Goal: Task Accomplishment & Management: Manage account settings

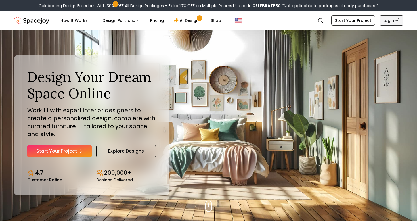
click at [387, 22] on link "Login" at bounding box center [391, 20] width 24 height 10
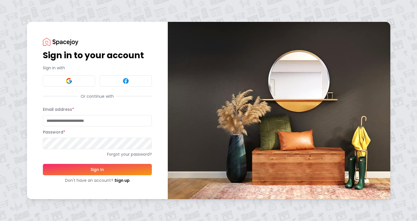
type input "**********"
click at [97, 169] on button "Sign In" at bounding box center [97, 169] width 109 height 11
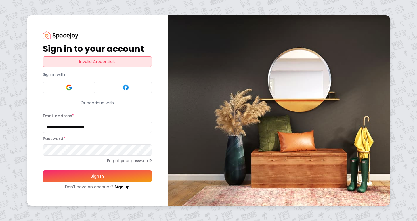
click at [98, 176] on button "Sign In" at bounding box center [97, 175] width 109 height 11
click at [85, 83] on button at bounding box center [69, 87] width 52 height 11
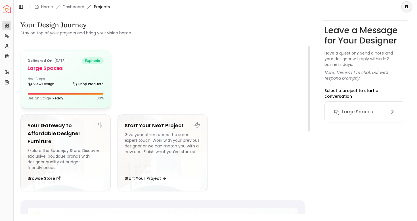
click at [63, 67] on h5 "Large Spaces" at bounding box center [66, 68] width 76 height 8
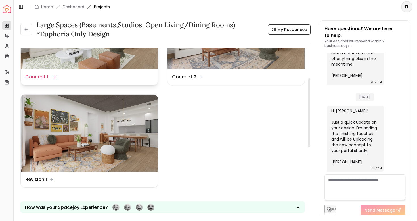
scroll to position [75, 0]
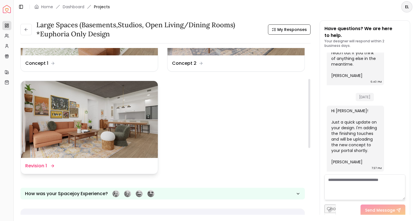
click at [136, 130] on img at bounding box center [89, 119] width 137 height 77
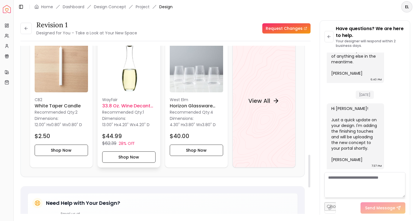
scroll to position [559, 0]
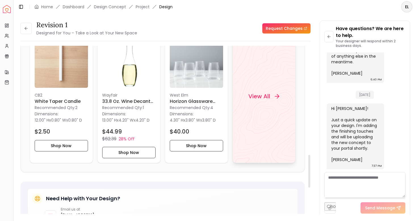
click at [263, 100] on h4 "View All" at bounding box center [259, 96] width 22 height 8
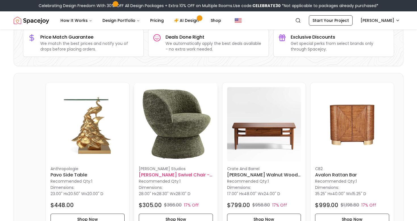
scroll to position [161, 0]
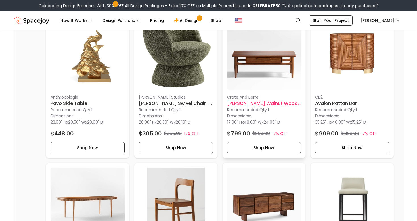
click at [264, 81] on img at bounding box center [264, 53] width 74 height 74
